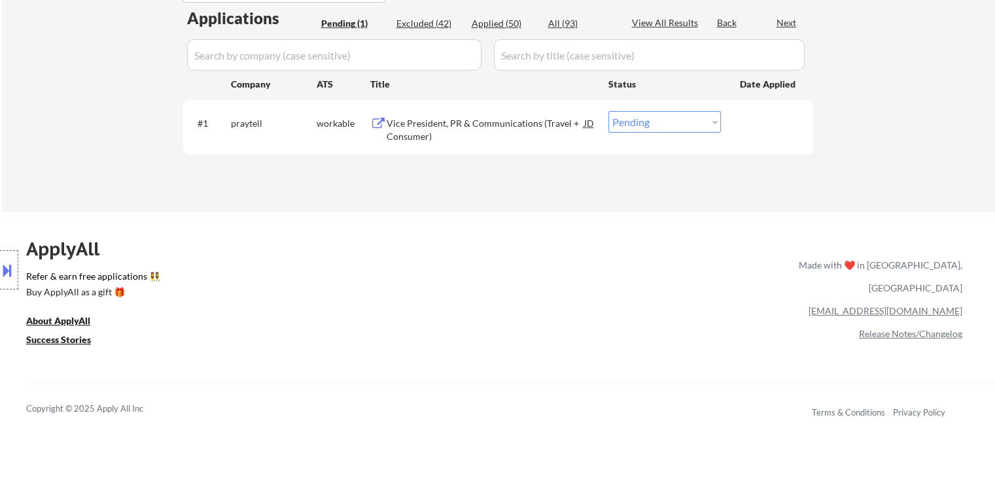
scroll to position [262, 0]
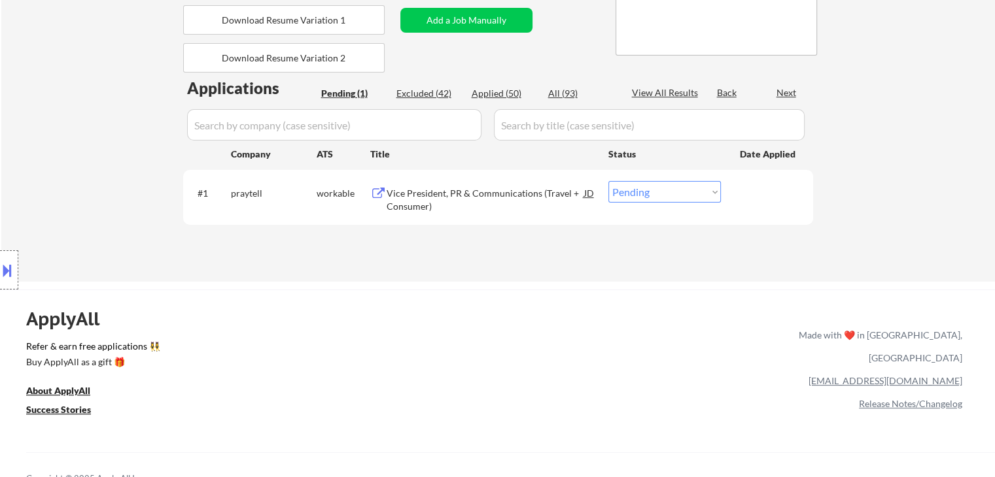
click at [92, 207] on div "Location Inclusions: [GEOGRAPHIC_DATA], [GEOGRAPHIC_DATA] [GEOGRAPHIC_DATA], [G…" at bounding box center [117, 270] width 234 height 380
click at [470, 288] on div "← Return to /applysquad Mailslurp Inbox Job Search Builder [PERSON_NAME] User E…" at bounding box center [497, 345] width 995 height 1214
click at [451, 194] on div "Vice President, PR & Communications (Travel + Consumer)" at bounding box center [484, 200] width 197 height 26
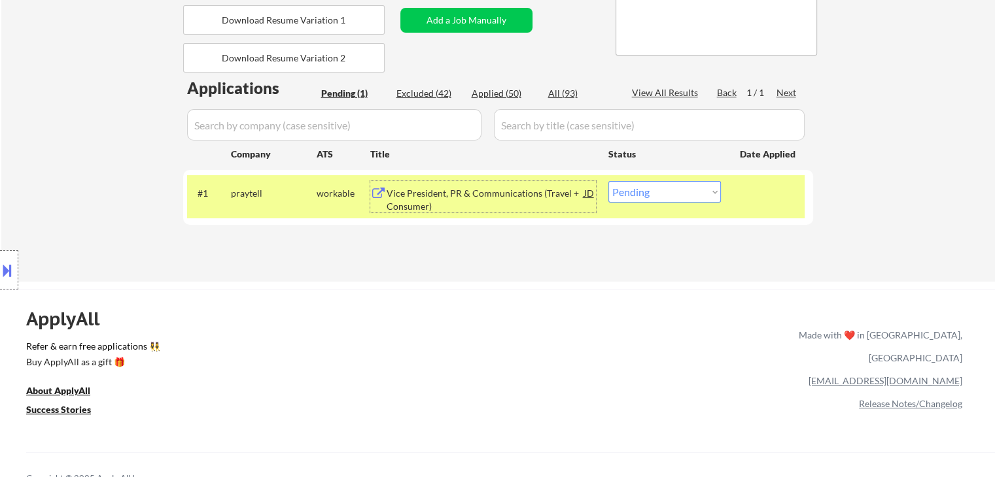
click at [403, 187] on div "Vice President, PR & Communications (Travel + Consumer)" at bounding box center [484, 200] width 197 height 26
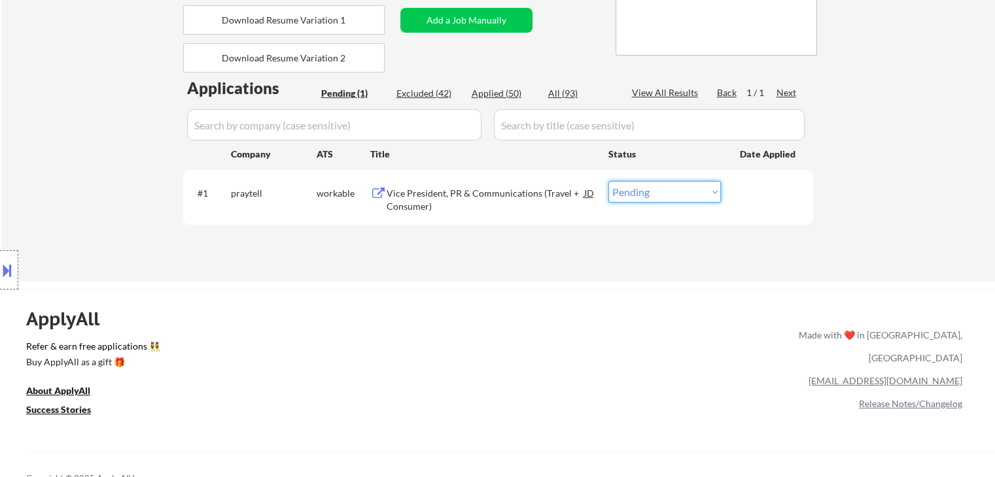
drag, startPoint x: 679, startPoint y: 184, endPoint x: 679, endPoint y: 202, distance: 17.7
click at [679, 184] on select "Choose an option... Pending Applied Excluded (Questions) Excluded (Expired) Exc…" at bounding box center [664, 192] width 112 height 22
select select ""applied""
click at [608, 181] on select "Choose an option... Pending Applied Excluded (Questions) Excluded (Expired) Exc…" at bounding box center [664, 192] width 112 height 22
click at [64, 197] on div "Location Inclusions: [GEOGRAPHIC_DATA], [GEOGRAPHIC_DATA] [GEOGRAPHIC_DATA], [G…" at bounding box center [117, 270] width 234 height 380
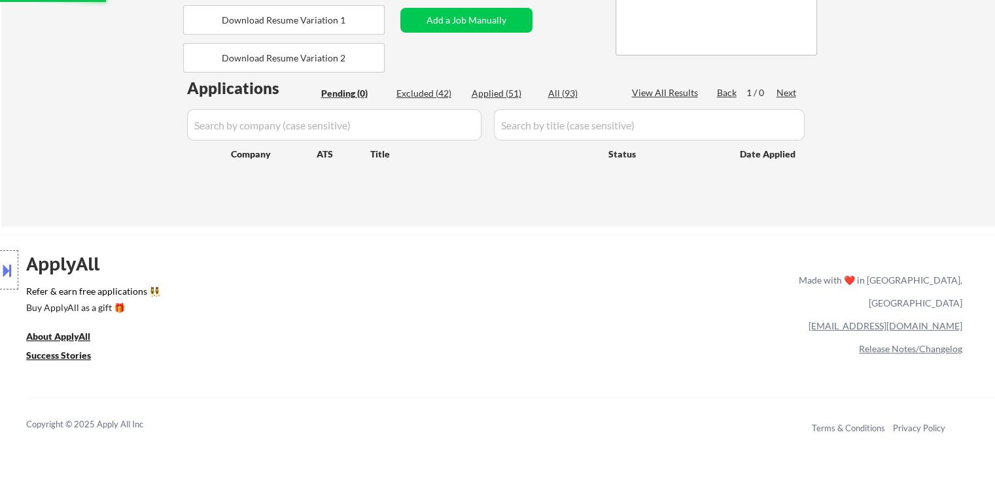
click at [75, 194] on div "Location Inclusions: [GEOGRAPHIC_DATA], [GEOGRAPHIC_DATA] [GEOGRAPHIC_DATA], [G…" at bounding box center [117, 270] width 234 height 380
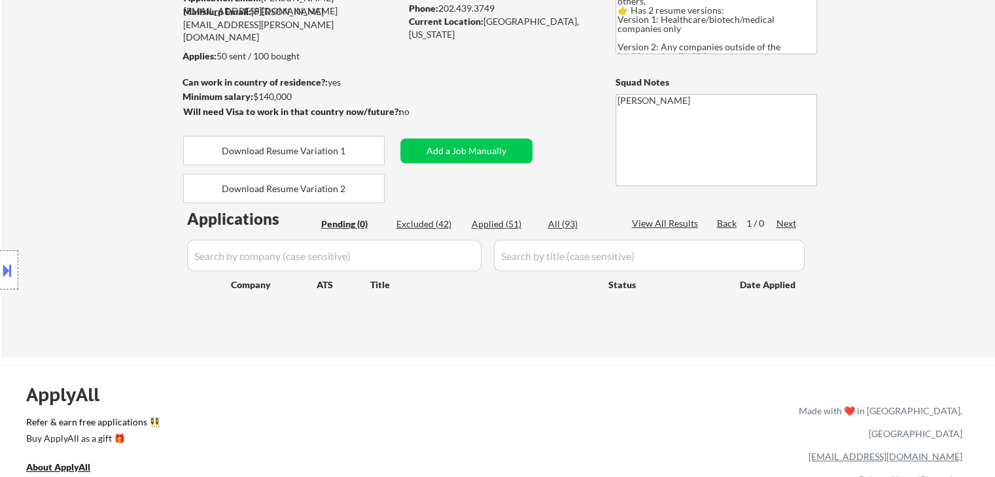
click at [80, 179] on div "Location Inclusions: [GEOGRAPHIC_DATA], [GEOGRAPHIC_DATA] [GEOGRAPHIC_DATA], [G…" at bounding box center [117, 270] width 234 height 380
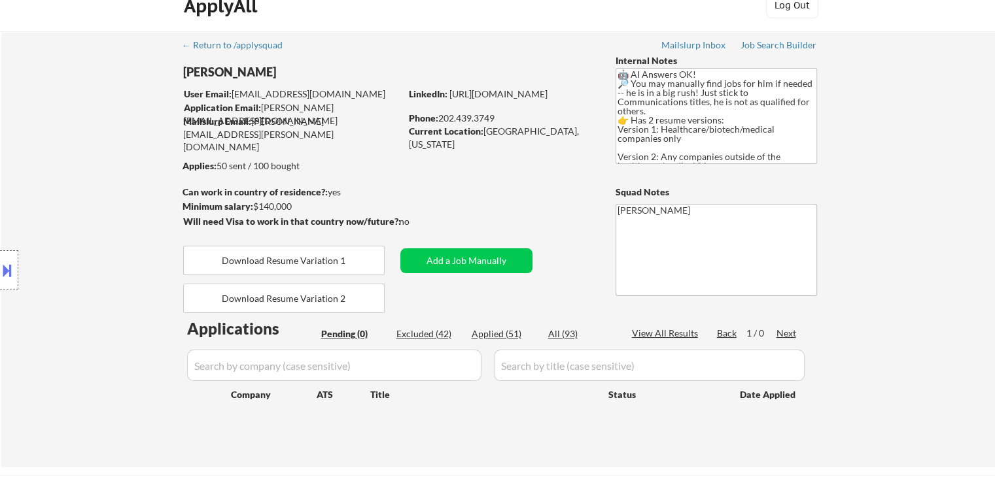
scroll to position [0, 0]
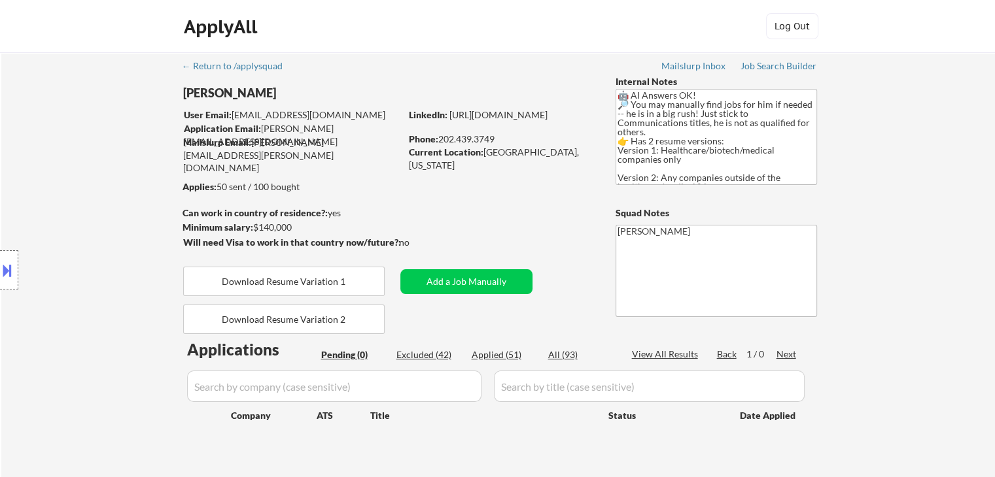
click at [68, 192] on div "Location Inclusions: [GEOGRAPHIC_DATA], [GEOGRAPHIC_DATA] [GEOGRAPHIC_DATA], [G…" at bounding box center [117, 270] width 234 height 380
click at [101, 163] on div "Location Inclusions: [GEOGRAPHIC_DATA], [GEOGRAPHIC_DATA] [GEOGRAPHIC_DATA], [G…" at bounding box center [117, 270] width 234 height 380
click at [100, 163] on div "Location Inclusions: [GEOGRAPHIC_DATA], [GEOGRAPHIC_DATA] [GEOGRAPHIC_DATA], [G…" at bounding box center [117, 270] width 234 height 380
click at [112, 169] on div "Location Inclusions: [GEOGRAPHIC_DATA], [GEOGRAPHIC_DATA] [GEOGRAPHIC_DATA], [G…" at bounding box center [117, 270] width 234 height 380
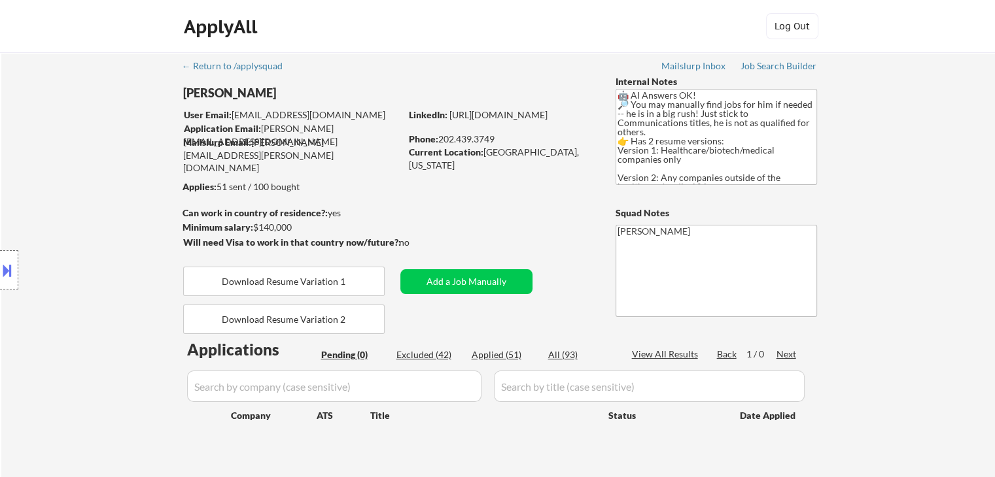
click at [112, 169] on div "Location Inclusions: [GEOGRAPHIC_DATA], [GEOGRAPHIC_DATA] [GEOGRAPHIC_DATA], [G…" at bounding box center [117, 270] width 234 height 380
click at [110, 158] on div "Location Inclusions: [GEOGRAPHIC_DATA], [GEOGRAPHIC_DATA] [GEOGRAPHIC_DATA], [G…" at bounding box center [117, 270] width 234 height 380
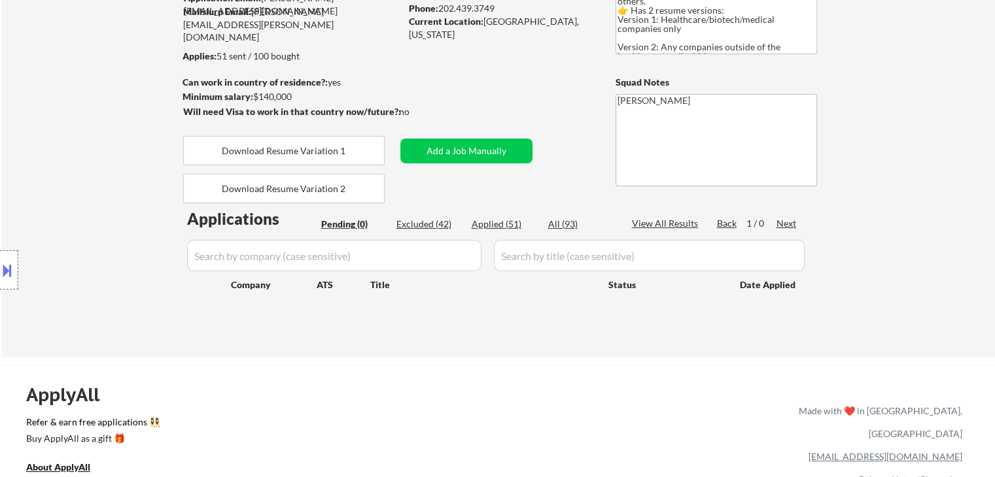
drag, startPoint x: 58, startPoint y: 231, endPoint x: 44, endPoint y: 241, distance: 17.4
click at [60, 231] on div "Location Inclusions: [GEOGRAPHIC_DATA], [GEOGRAPHIC_DATA] [GEOGRAPHIC_DATA], [G…" at bounding box center [117, 270] width 234 height 380
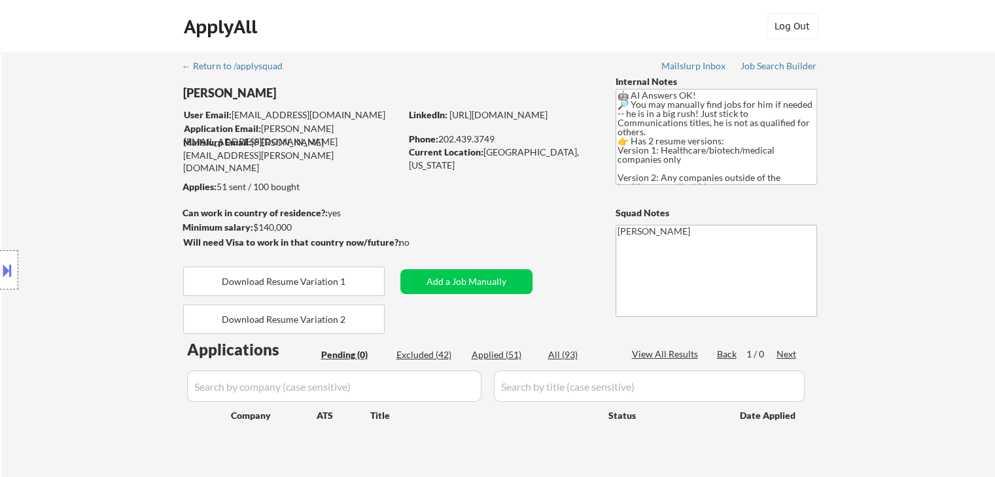
click at [90, 163] on div "Location Inclusions: [GEOGRAPHIC_DATA], [GEOGRAPHIC_DATA] [GEOGRAPHIC_DATA], [G…" at bounding box center [117, 270] width 234 height 380
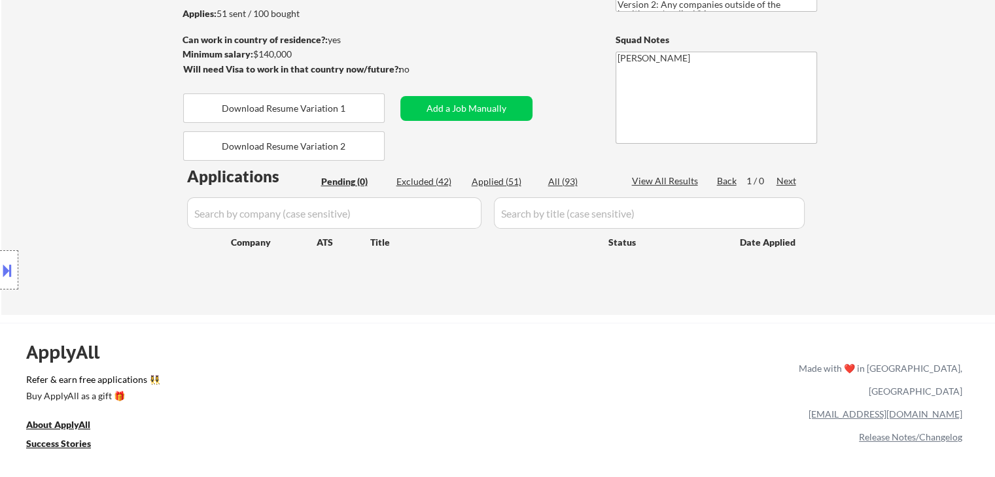
scroll to position [196, 0]
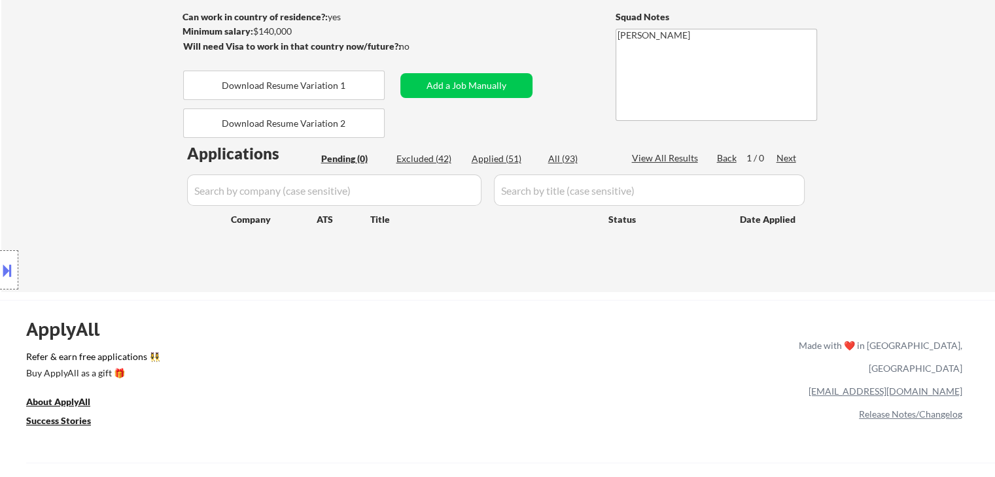
click at [277, 284] on div "← Return to /applysquad Mailslurp Inbox Job Search Builder [PERSON_NAME] User E…" at bounding box center [497, 74] width 993 height 436
click at [85, 166] on div "Location Inclusions: [GEOGRAPHIC_DATA], [GEOGRAPHIC_DATA] [GEOGRAPHIC_DATA], [G…" at bounding box center [117, 270] width 234 height 380
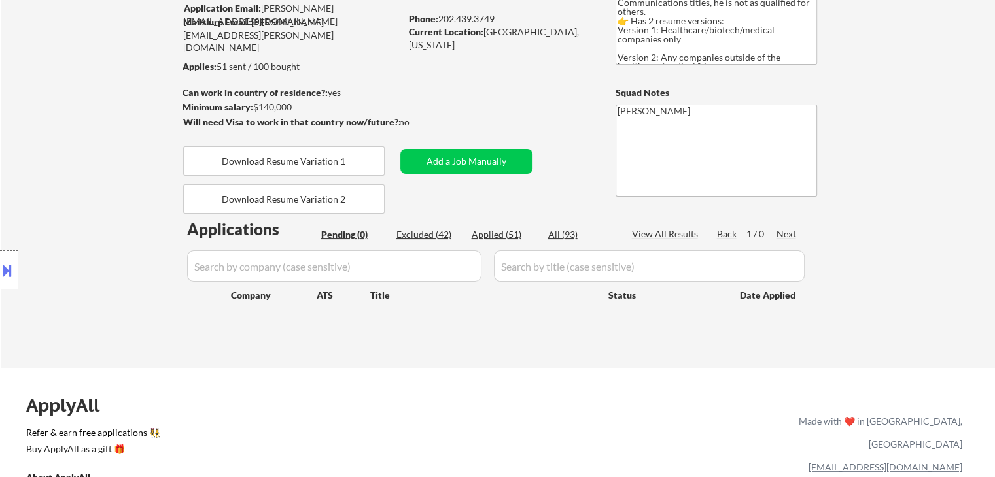
scroll to position [65, 0]
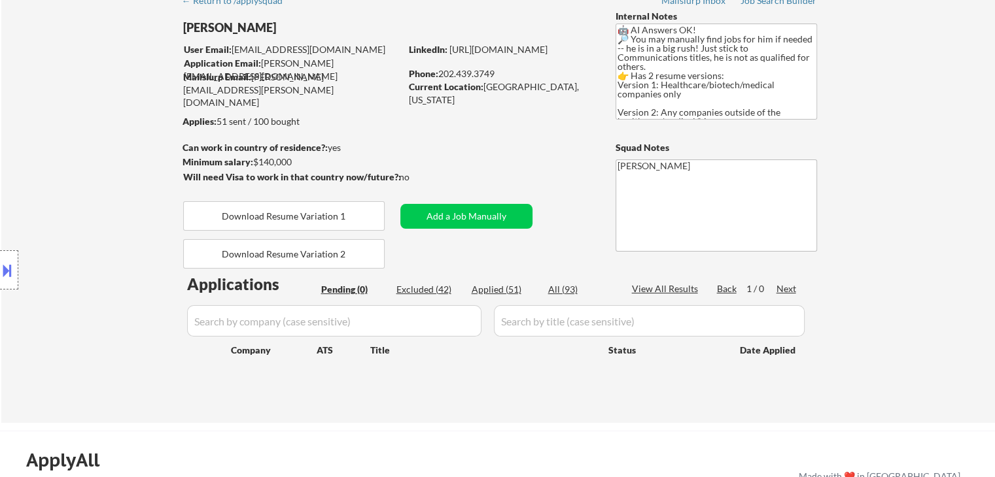
click at [85, 181] on div "Location Inclusions: [GEOGRAPHIC_DATA], [GEOGRAPHIC_DATA] [GEOGRAPHIC_DATA], [G…" at bounding box center [117, 270] width 234 height 380
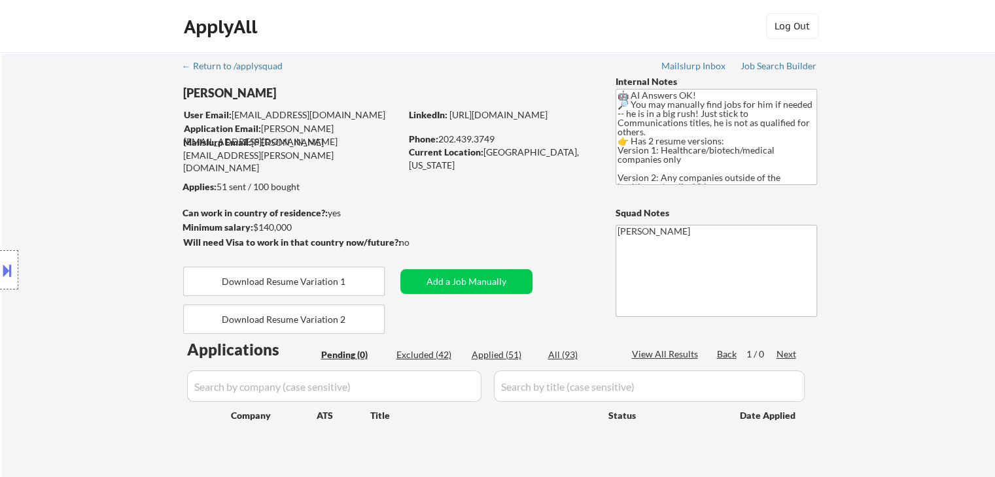
click at [513, 216] on div "← Return to /applysquad Mailslurp Inbox Job Search Builder [PERSON_NAME] User E…" at bounding box center [498, 265] width 653 height 426
drag, startPoint x: 479, startPoint y: 347, endPoint x: 455, endPoint y: 349, distance: 23.6
click at [479, 345] on div "Applications Pending (0) Excluded (42) Applied (51) All (93) View All Results B…" at bounding box center [498, 401] width 630 height 125
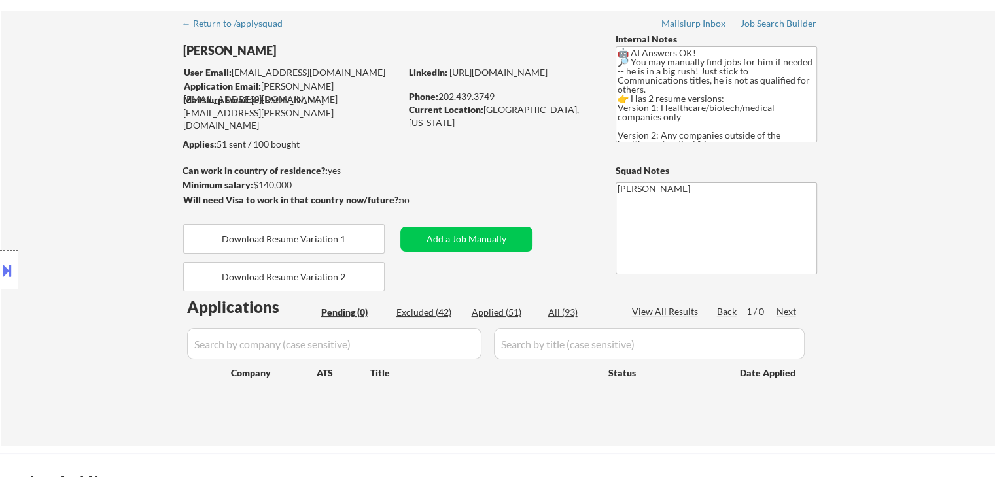
scroll to position [65, 0]
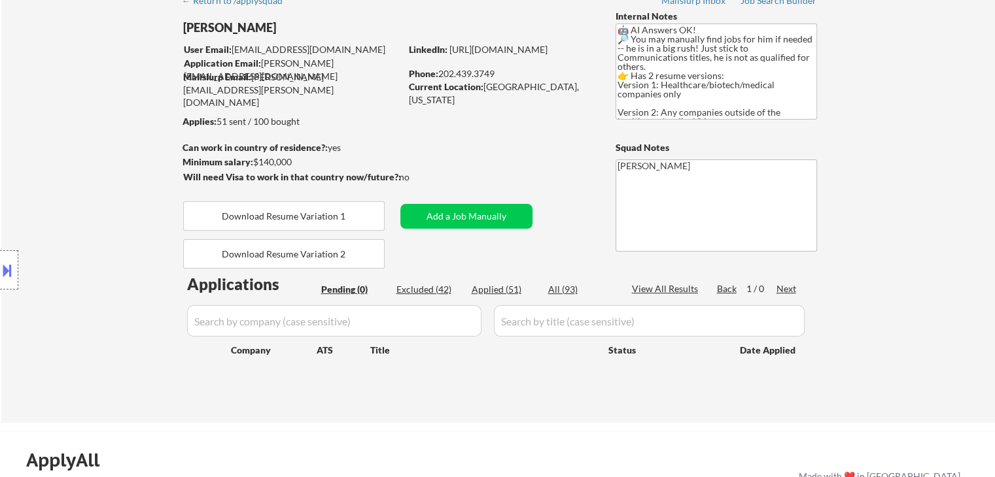
click at [492, 292] on div "Applied (51)" at bounding box center [503, 289] width 65 height 13
select select ""applied""
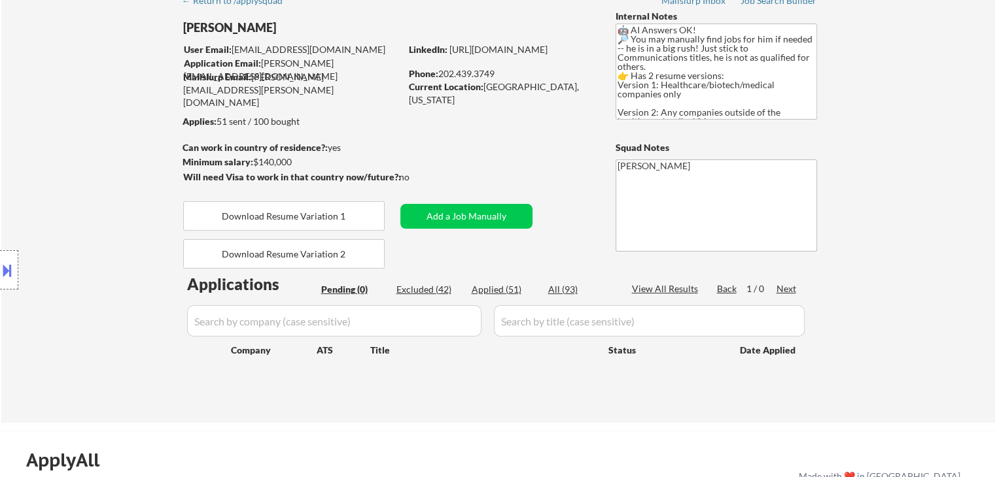
select select ""applied""
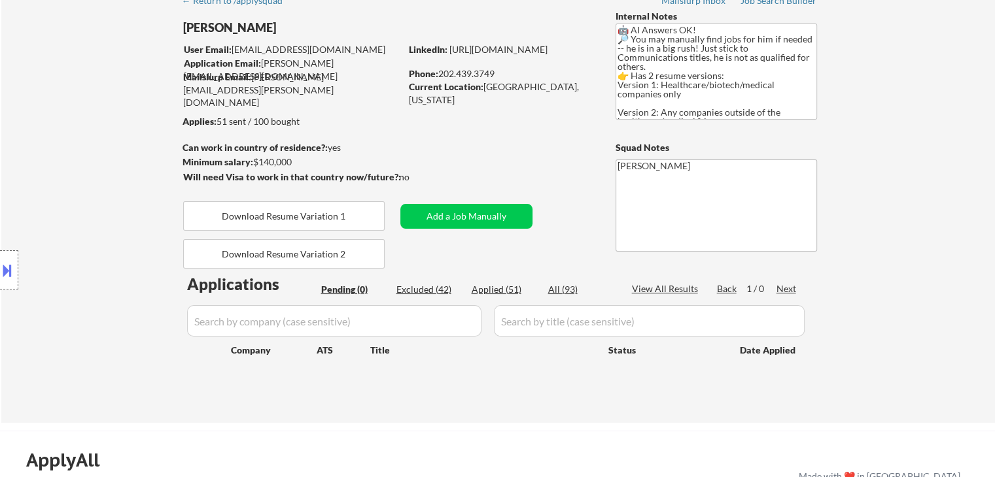
select select ""applied""
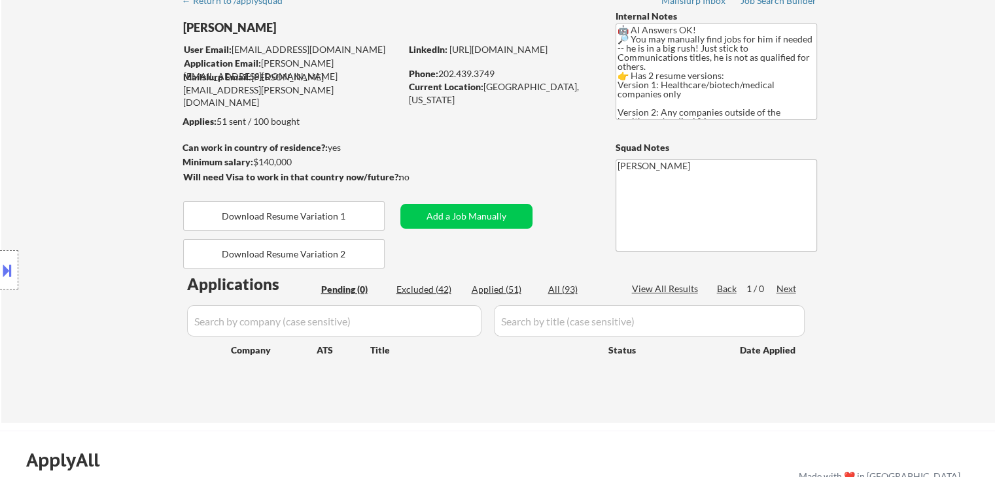
select select ""applied""
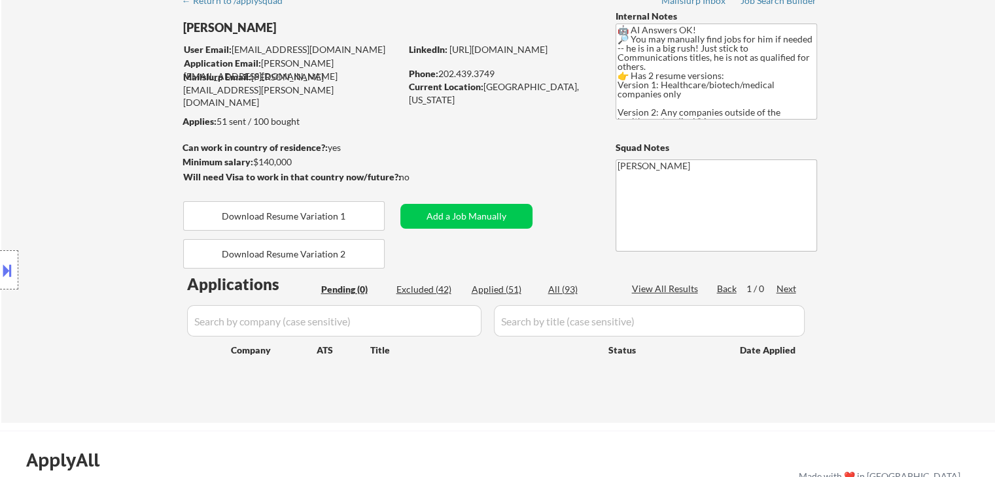
select select ""applied""
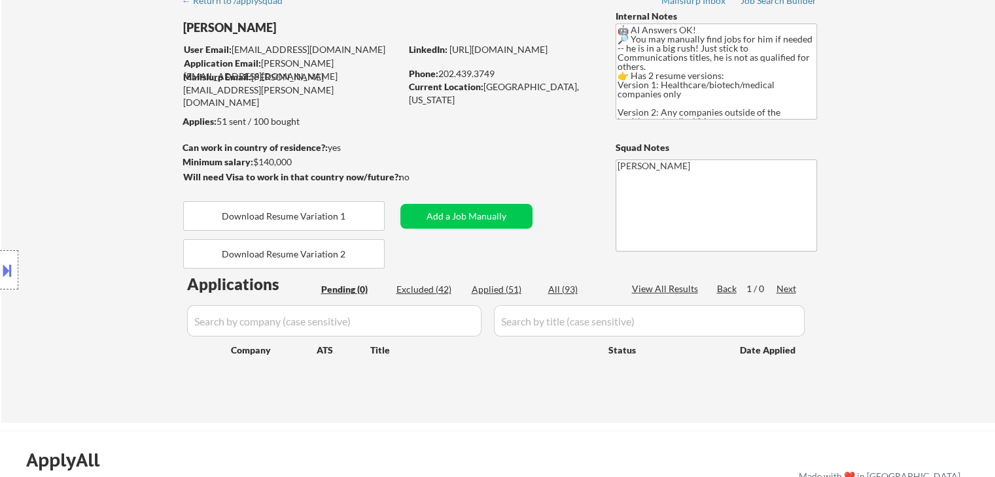
select select ""applied""
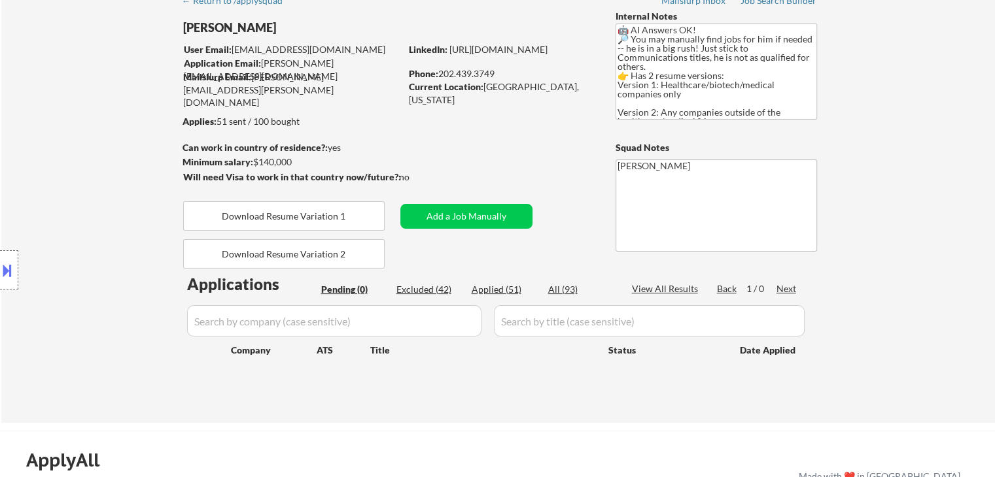
select select ""applied""
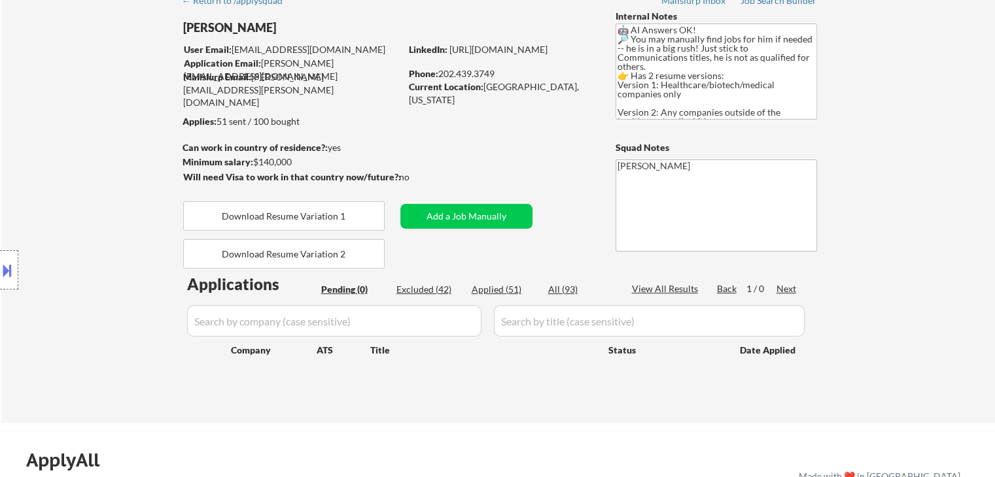
select select ""applied""
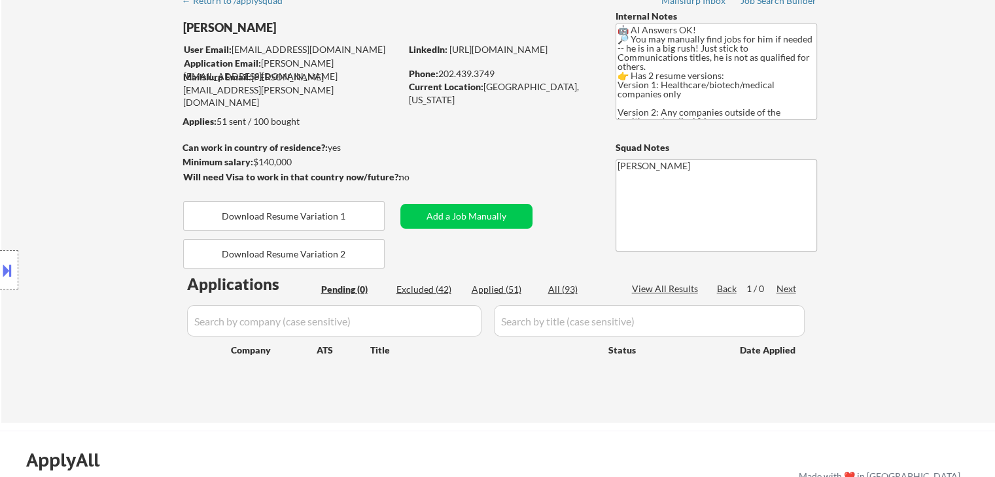
select select ""applied""
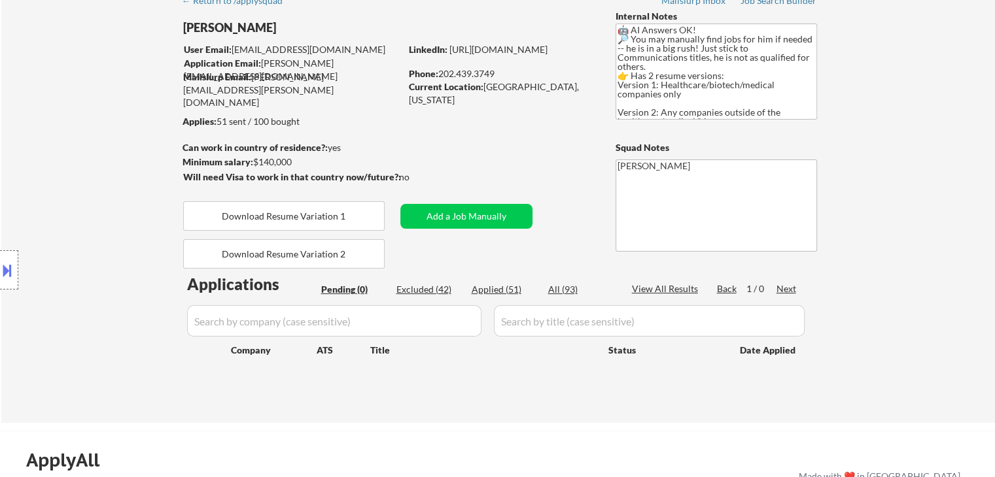
select select ""applied""
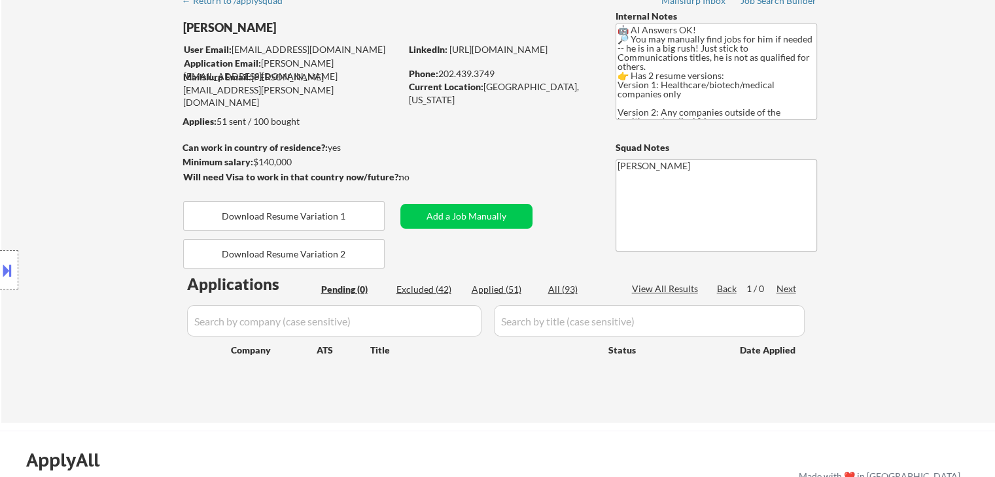
select select ""applied""
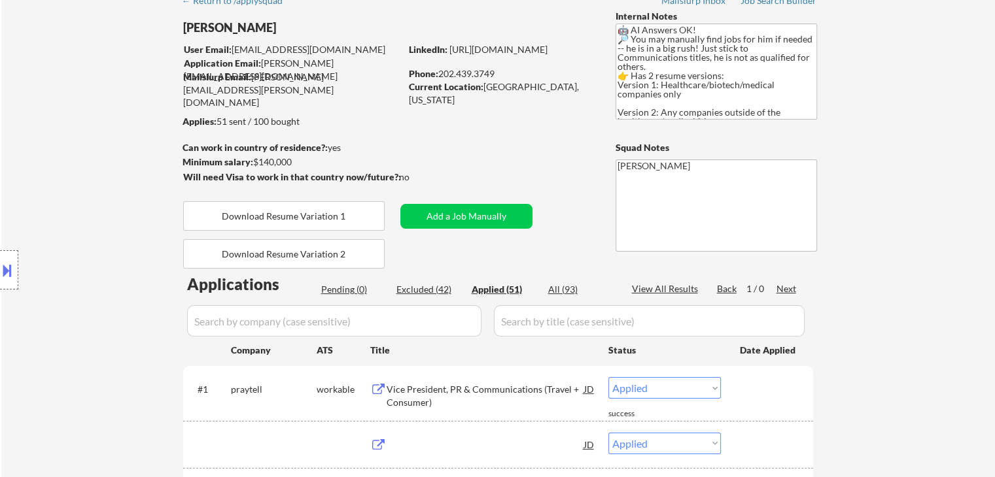
scroll to position [196, 0]
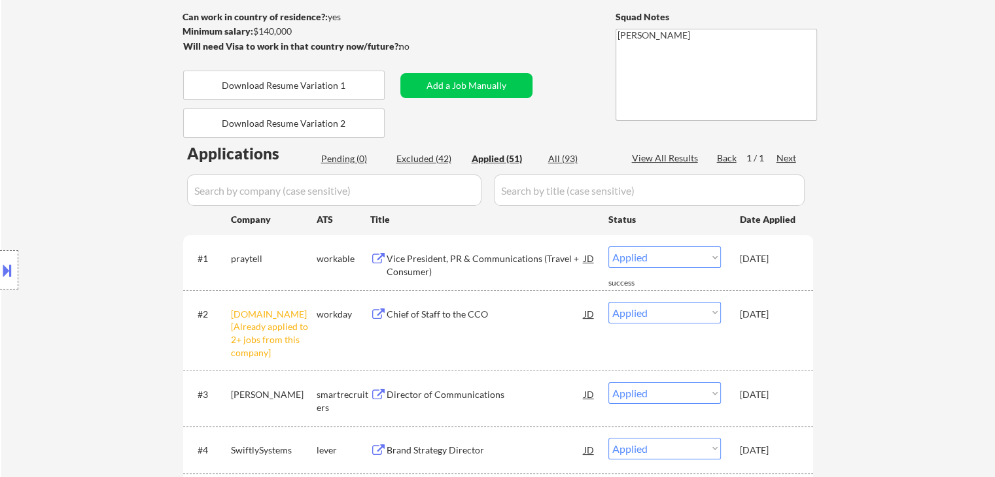
click at [67, 231] on div "Location Inclusions: [GEOGRAPHIC_DATA], [GEOGRAPHIC_DATA] [GEOGRAPHIC_DATA], [G…" at bounding box center [117, 270] width 234 height 380
click at [60, 218] on div "Location Inclusions: [GEOGRAPHIC_DATA], [GEOGRAPHIC_DATA] [GEOGRAPHIC_DATA], [G…" at bounding box center [117, 270] width 234 height 380
click at [60, 216] on div "Location Inclusions: [GEOGRAPHIC_DATA], [GEOGRAPHIC_DATA] [GEOGRAPHIC_DATA], [G…" at bounding box center [117, 270] width 234 height 380
click at [58, 232] on div "Location Inclusions: [GEOGRAPHIC_DATA], [GEOGRAPHIC_DATA] [GEOGRAPHIC_DATA], [G…" at bounding box center [117, 270] width 234 height 380
click at [86, 165] on div "Location Inclusions: [GEOGRAPHIC_DATA], [GEOGRAPHIC_DATA] [GEOGRAPHIC_DATA], [G…" at bounding box center [117, 270] width 234 height 380
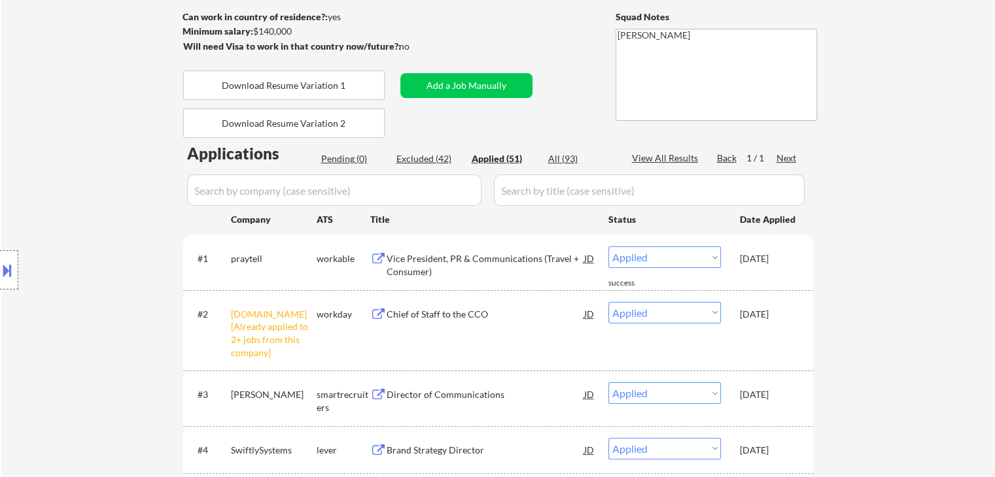
click at [73, 191] on div "Location Inclusions: [GEOGRAPHIC_DATA], [GEOGRAPHIC_DATA] [GEOGRAPHIC_DATA], [G…" at bounding box center [117, 270] width 234 height 380
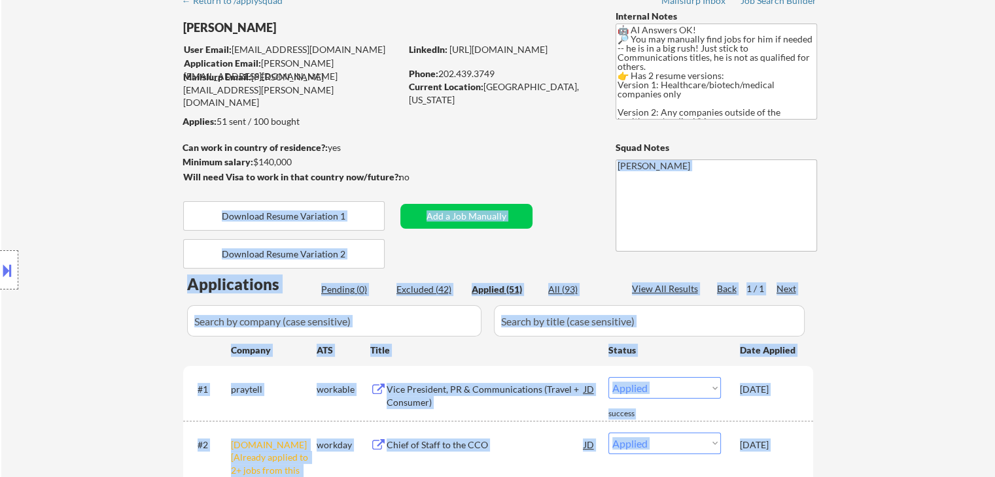
drag, startPoint x: 388, startPoint y: 175, endPoint x: 175, endPoint y: 126, distance: 218.8
click at [175, 126] on body "← Return to /applysquad Mailslurp Inbox Job Search Builder [PERSON_NAME] User E…" at bounding box center [497, 173] width 995 height 477
drag, startPoint x: 113, startPoint y: 160, endPoint x: 111, endPoint y: 184, distance: 24.3
click at [112, 160] on div "Location Inclusions: [GEOGRAPHIC_DATA], [GEOGRAPHIC_DATA] [GEOGRAPHIC_DATA], [G…" at bounding box center [117, 270] width 234 height 380
click at [103, 207] on div "Location Inclusions: [GEOGRAPHIC_DATA], [GEOGRAPHIC_DATA] [GEOGRAPHIC_DATA], [G…" at bounding box center [117, 270] width 234 height 380
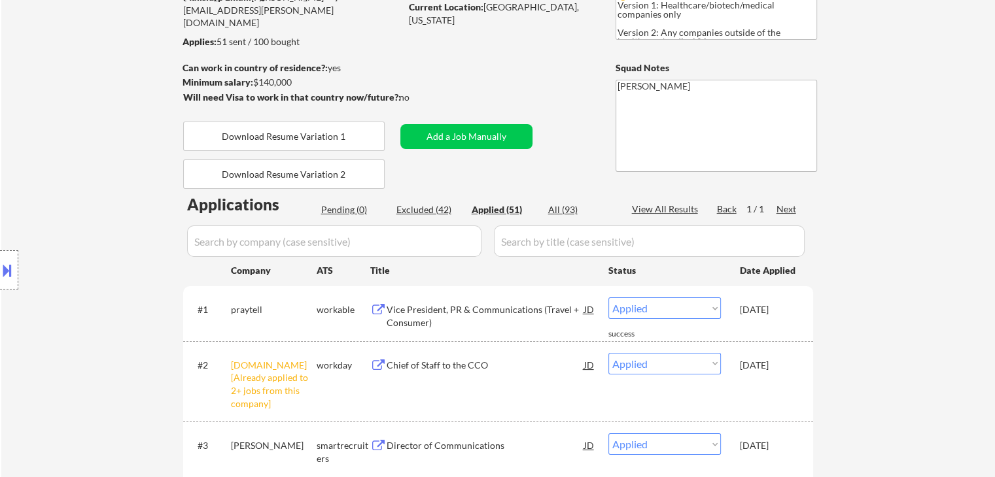
scroll to position [196, 0]
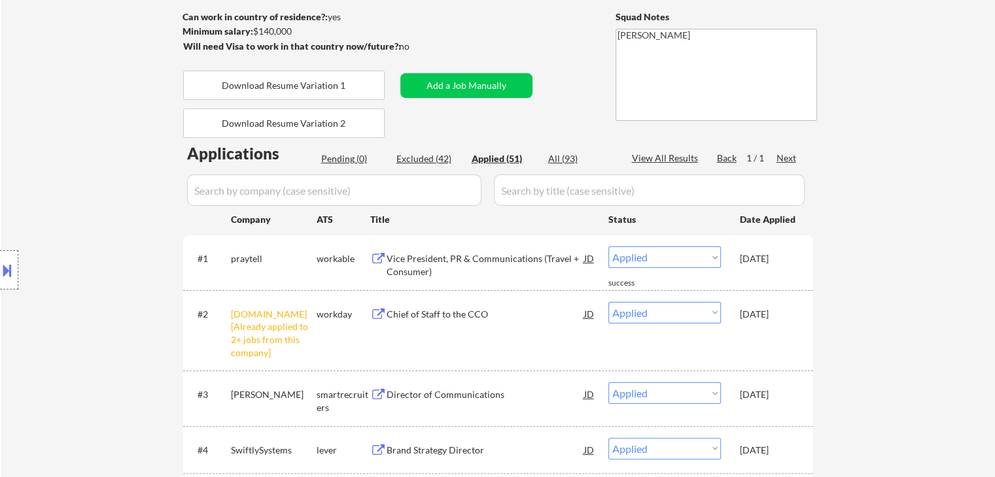
click at [111, 201] on div "Location Inclusions: [GEOGRAPHIC_DATA], [GEOGRAPHIC_DATA] [GEOGRAPHIC_DATA], [G…" at bounding box center [117, 270] width 234 height 380
click at [335, 160] on div "Pending (0)" at bounding box center [353, 158] width 65 height 13
